Goal: Task Accomplishment & Management: Complete application form

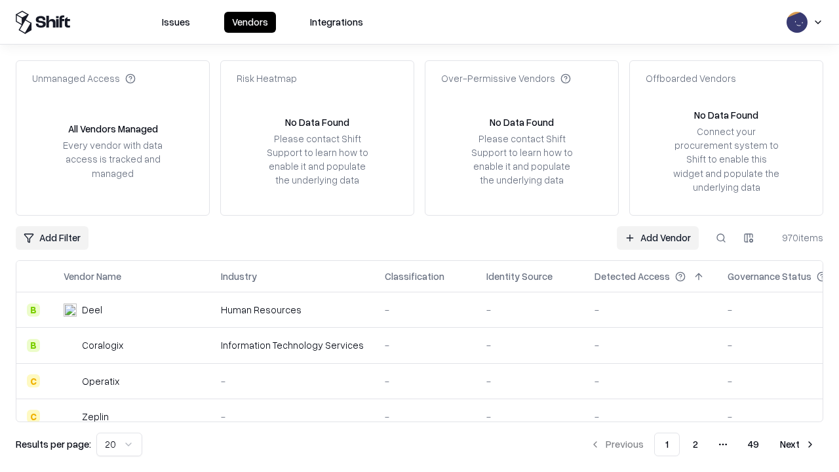
click at [657, 237] on link "Add Vendor" at bounding box center [657, 238] width 82 height 24
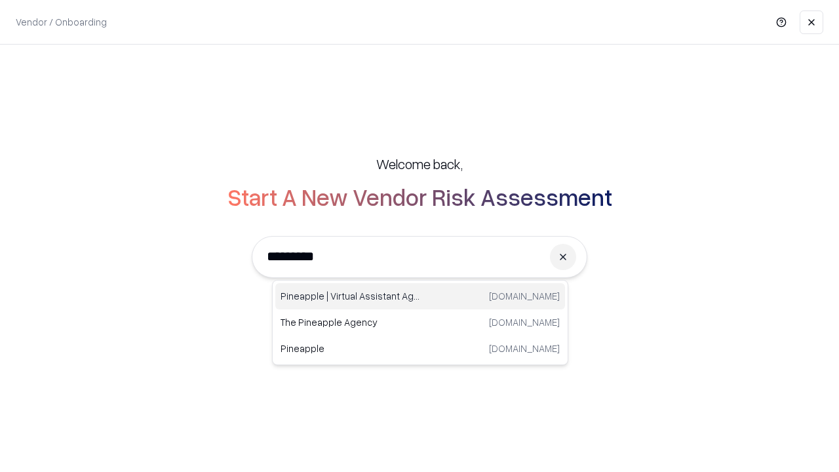
click at [420, 296] on div "Pineapple | Virtual Assistant Agency trypineapple.com" at bounding box center [420, 296] width 290 height 26
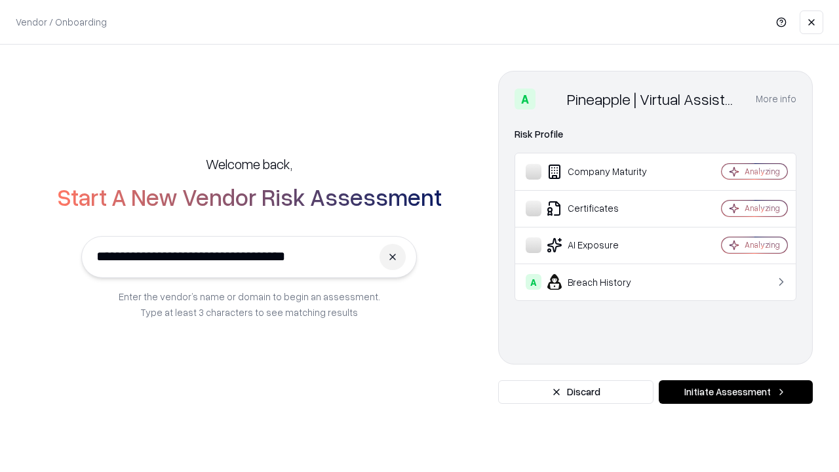
type input "**********"
click at [735, 392] on button "Initiate Assessment" at bounding box center [735, 392] width 154 height 24
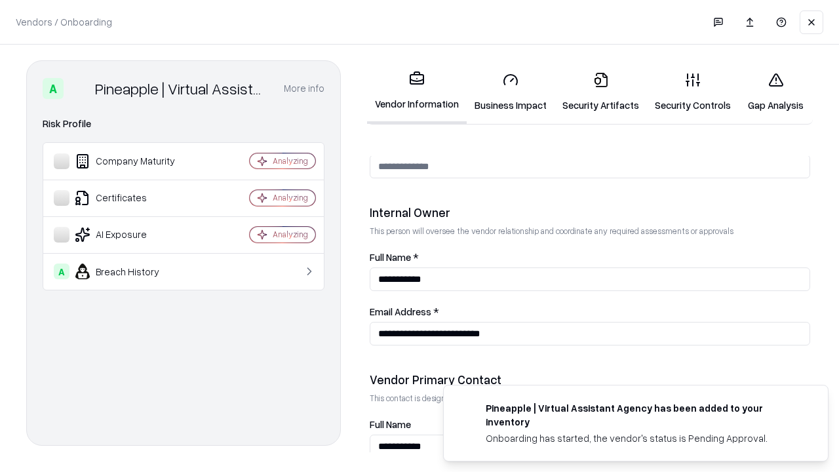
scroll to position [679, 0]
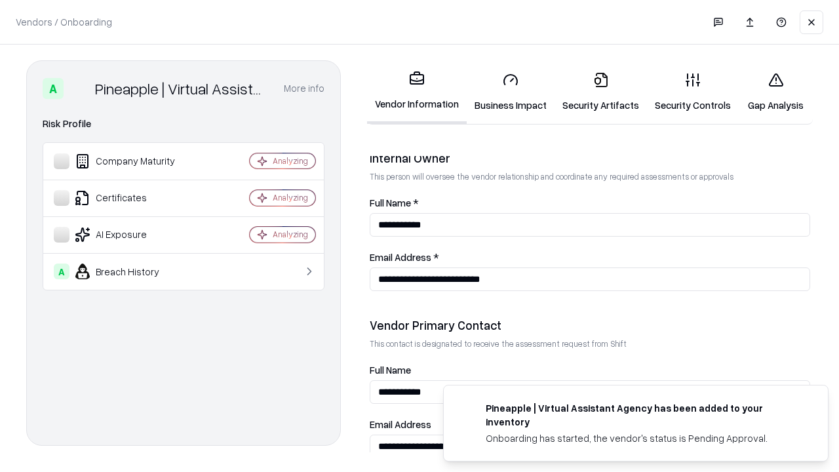
click at [510, 92] on link "Business Impact" at bounding box center [510, 92] width 88 height 61
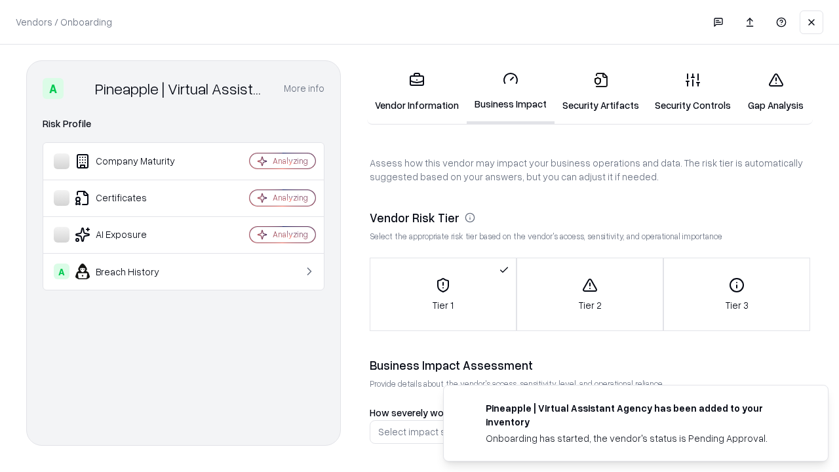
click at [600, 92] on link "Security Artifacts" at bounding box center [600, 92] width 92 height 61
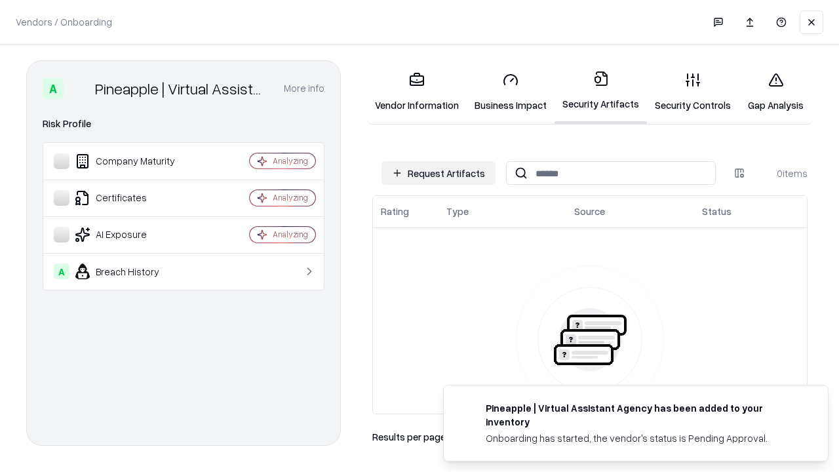
click at [438, 173] on button "Request Artifacts" at bounding box center [438, 173] width 114 height 24
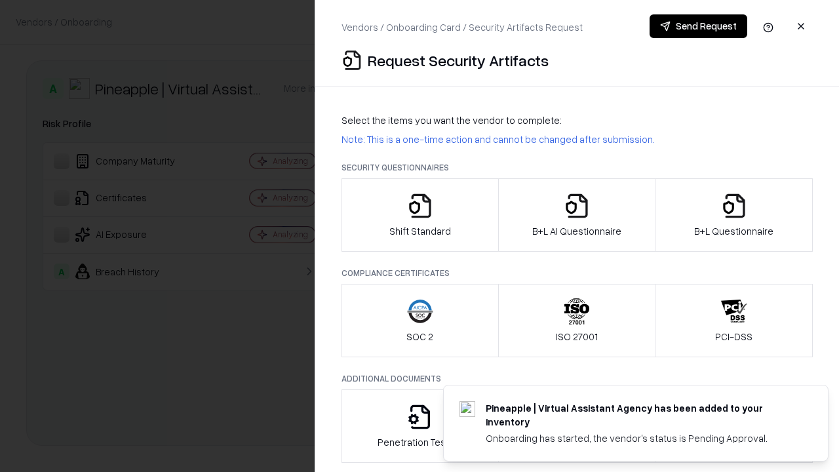
click at [419, 215] on icon "button" at bounding box center [420, 206] width 26 height 26
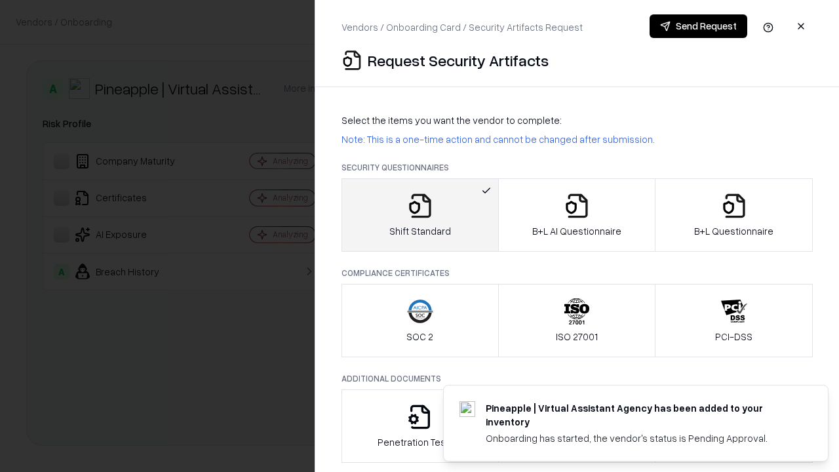
click at [698, 26] on button "Send Request" at bounding box center [698, 26] width 98 height 24
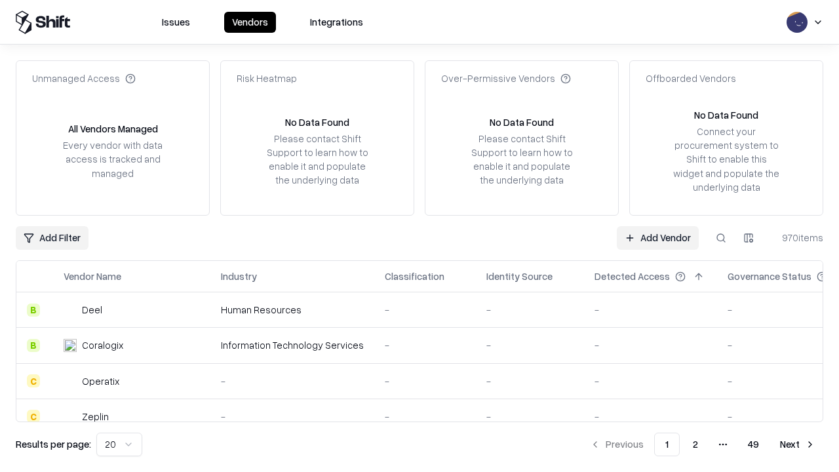
click at [721, 237] on button at bounding box center [721, 238] width 24 height 24
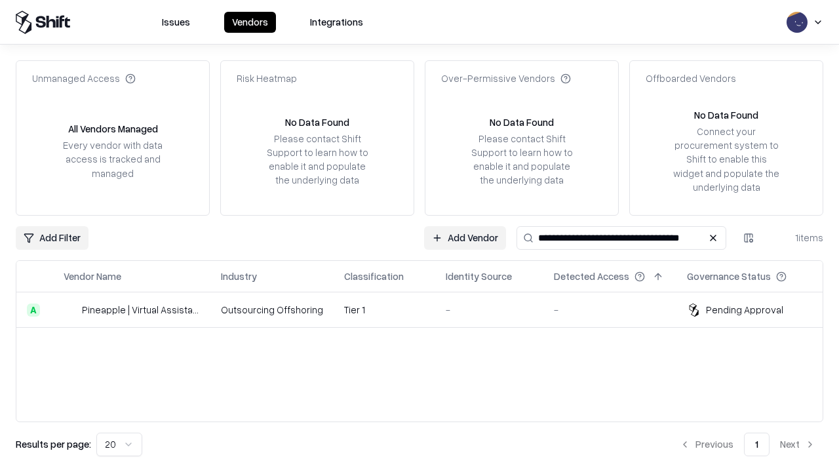
type input "**********"
click at [427, 309] on td "Tier 1" at bounding box center [384, 309] width 102 height 35
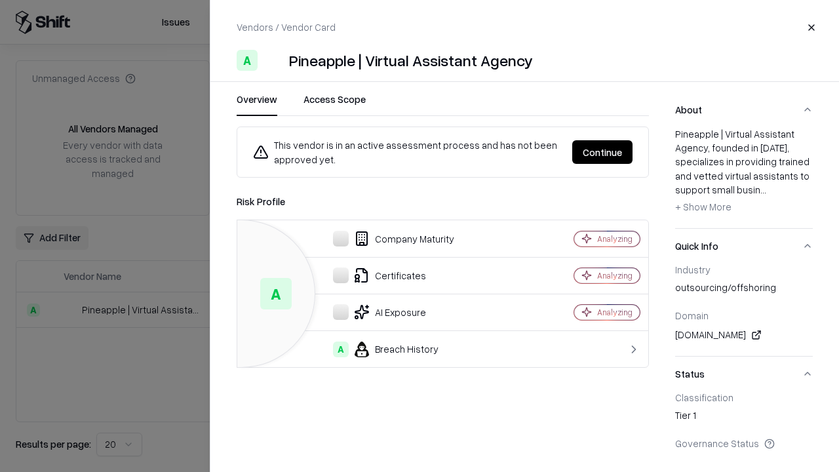
click at [602, 152] on button "Continue" at bounding box center [602, 152] width 60 height 24
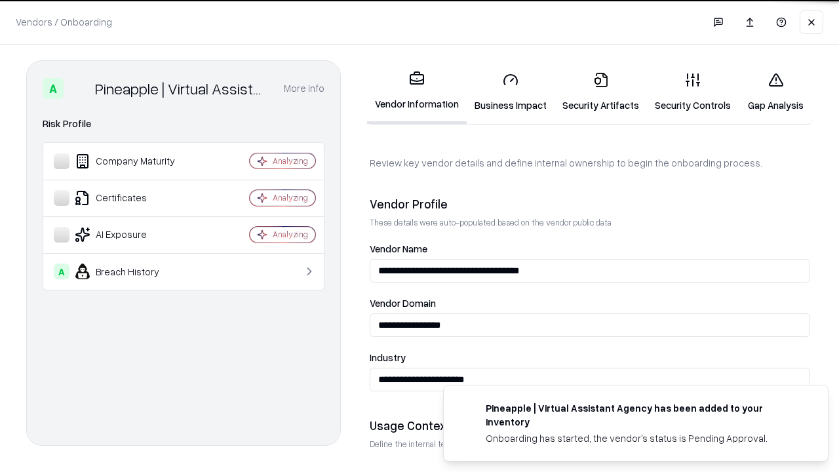
click at [600, 92] on link "Security Artifacts" at bounding box center [600, 92] width 92 height 61
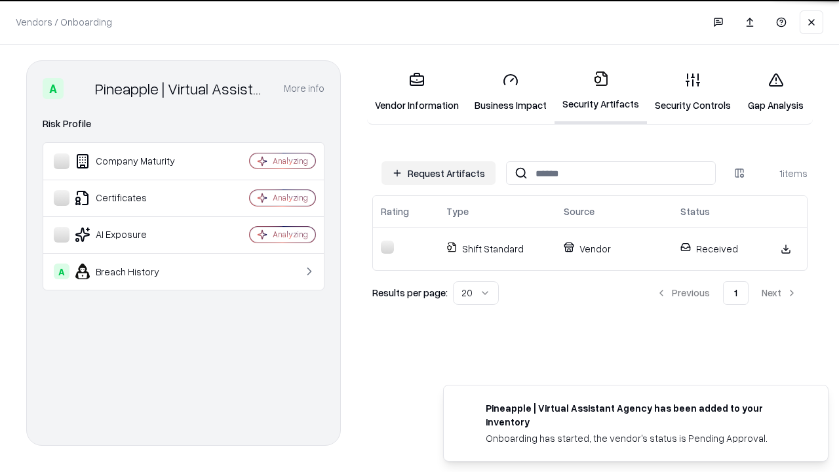
click at [692, 92] on link "Security Controls" at bounding box center [693, 92] width 92 height 61
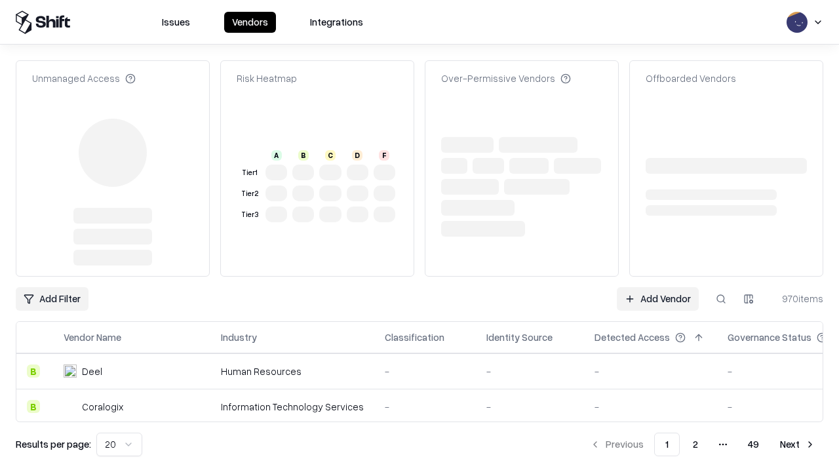
click at [657, 287] on link "Add Vendor" at bounding box center [657, 299] width 82 height 24
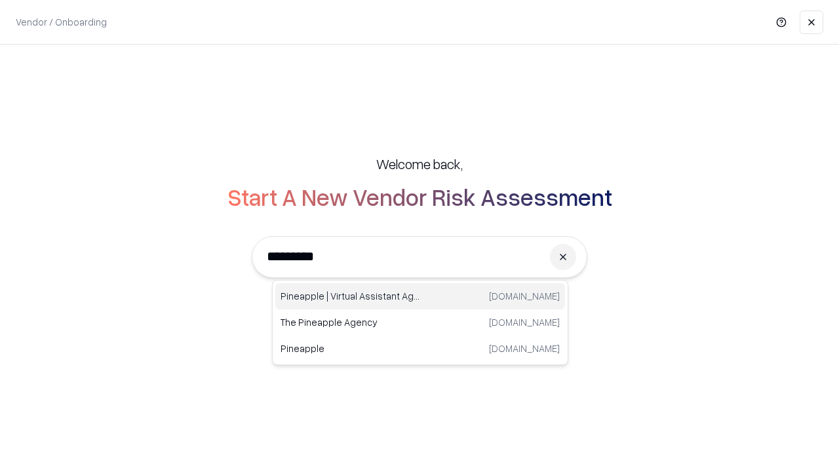
click at [420, 296] on div "Pineapple | Virtual Assistant Agency trypineapple.com" at bounding box center [420, 296] width 290 height 26
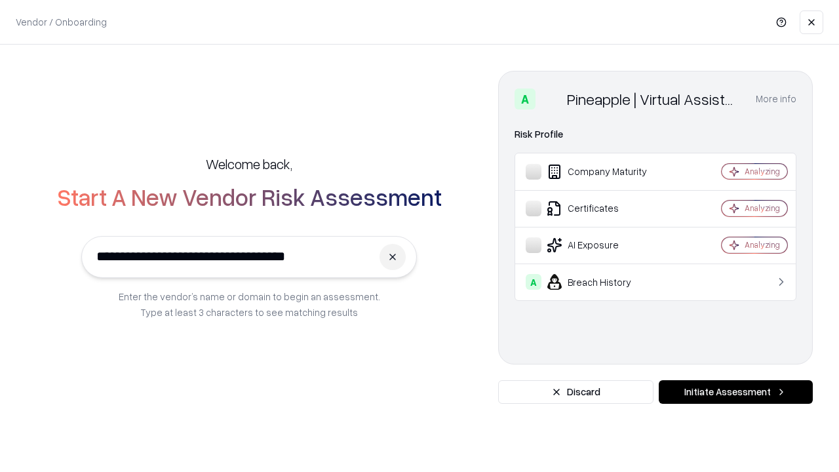
type input "**********"
click at [735, 392] on button "Initiate Assessment" at bounding box center [735, 392] width 154 height 24
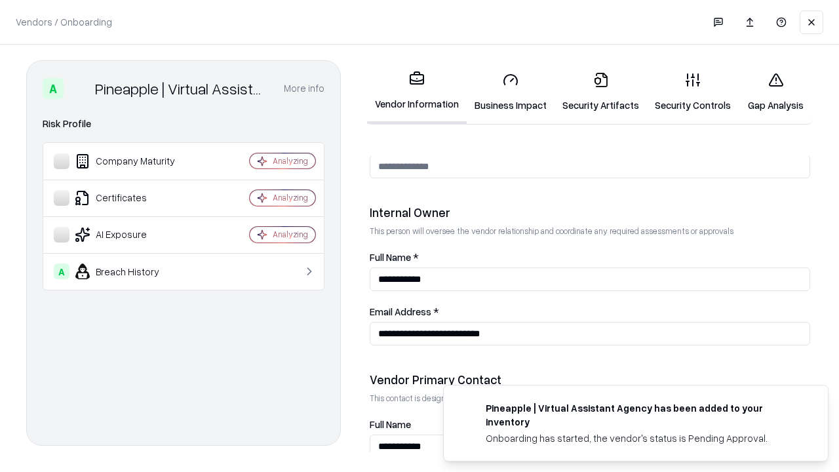
scroll to position [679, 0]
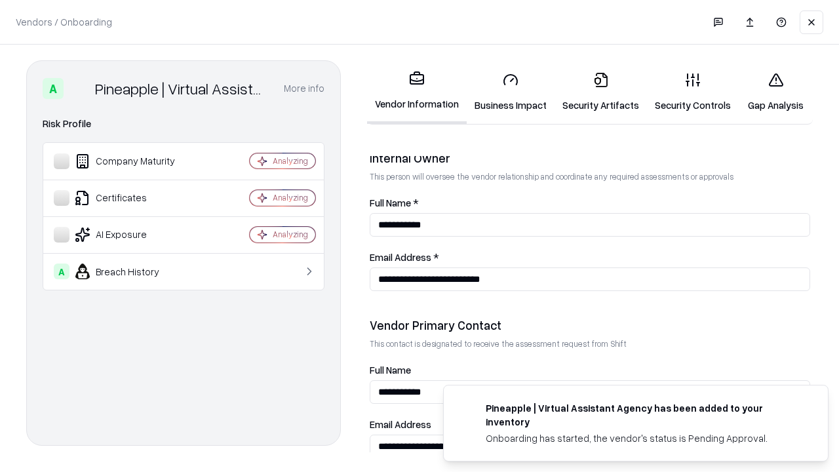
click at [775, 92] on link "Gap Analysis" at bounding box center [775, 92] width 74 height 61
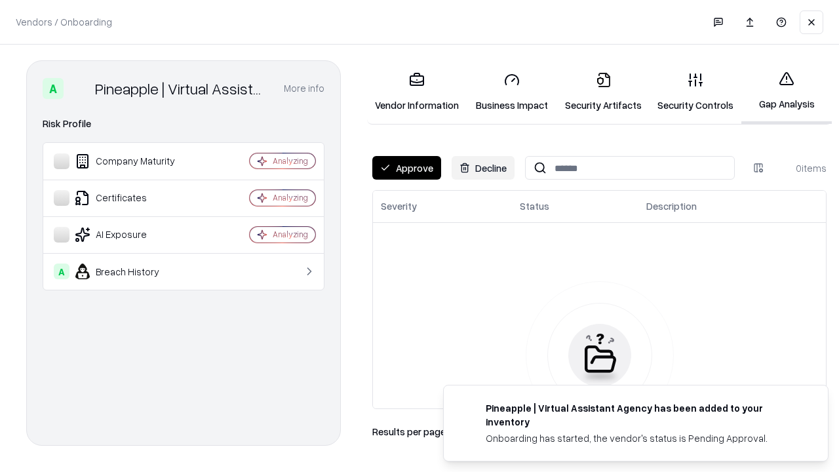
click at [406, 168] on button "Approve" at bounding box center [406, 168] width 69 height 24
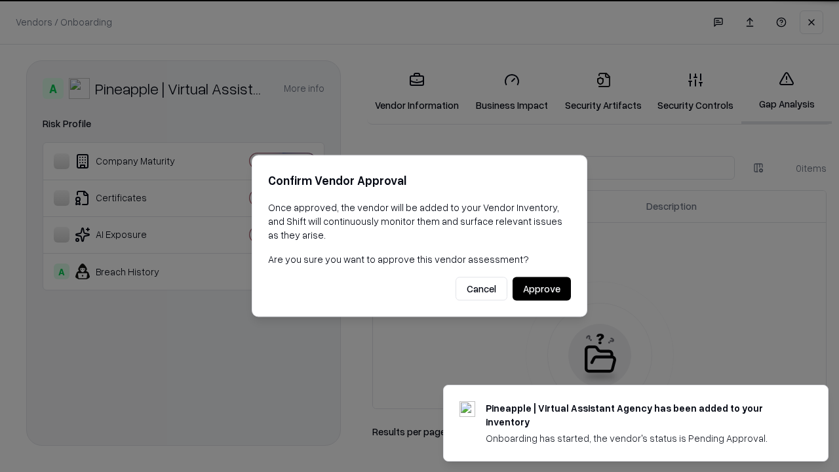
click at [541, 288] on button "Approve" at bounding box center [541, 289] width 58 height 24
